Goal: Find specific page/section: Find specific page/section

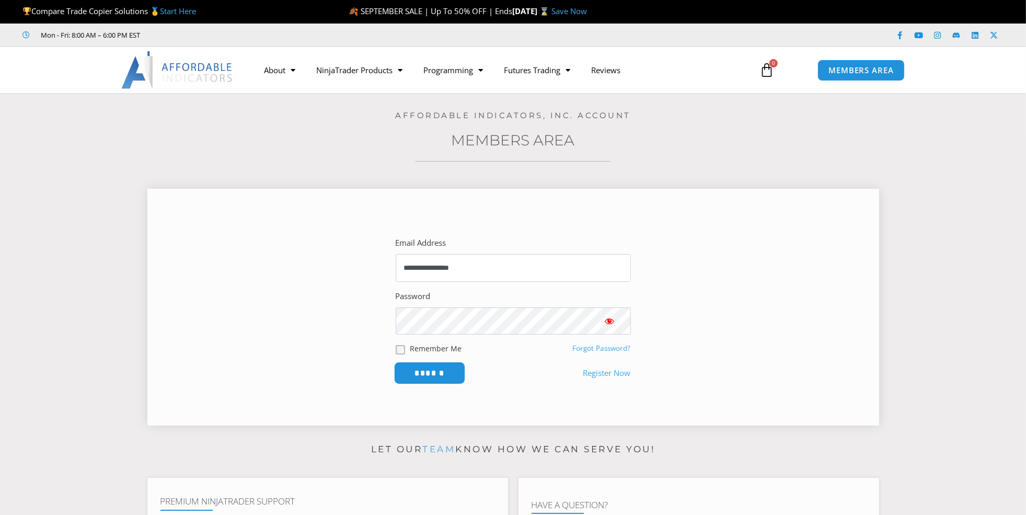
click at [415, 371] on input "******" at bounding box center [429, 373] width 72 height 22
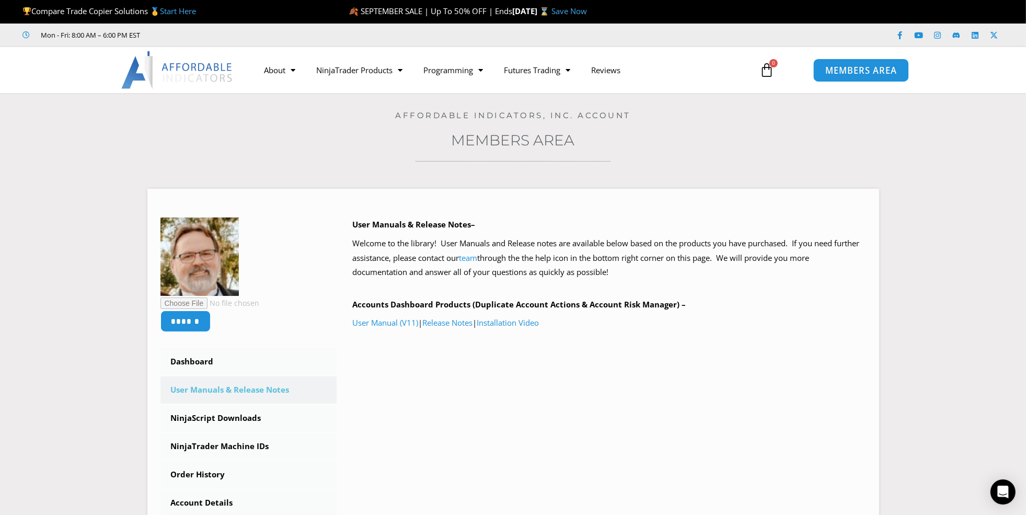
click at [842, 64] on link "MEMBERS AREA" at bounding box center [861, 70] width 96 height 24
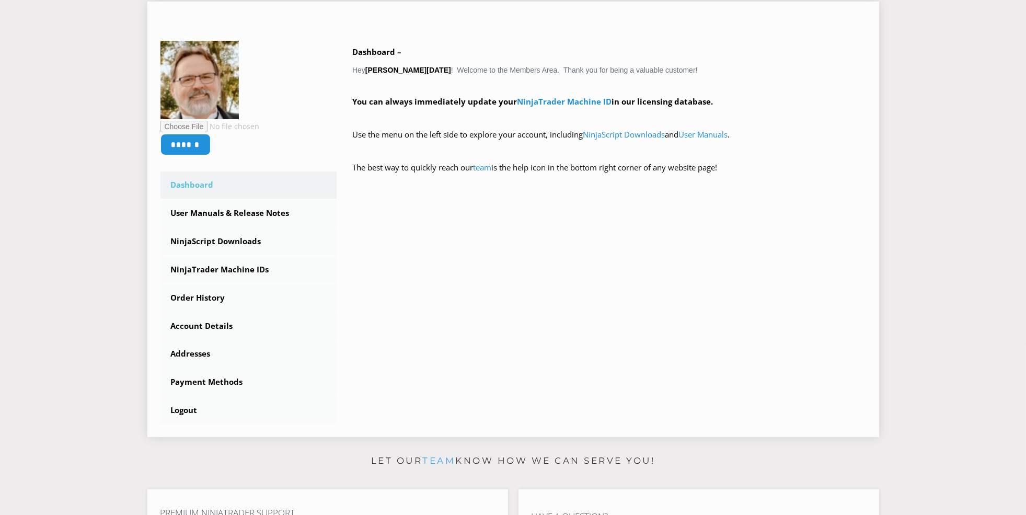
scroll to position [368, 0]
